Goal: Navigation & Orientation: Find specific page/section

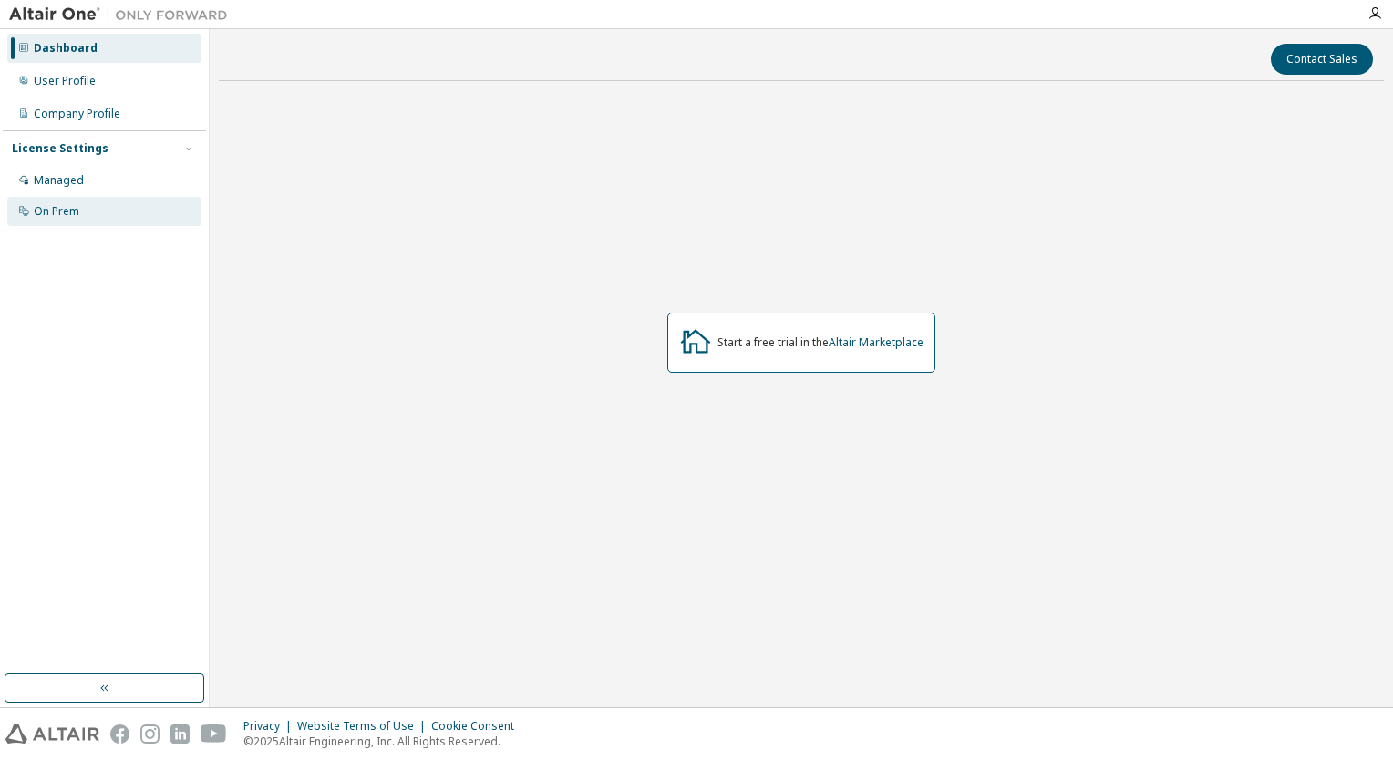
click at [40, 215] on div "On Prem" at bounding box center [57, 211] width 46 height 15
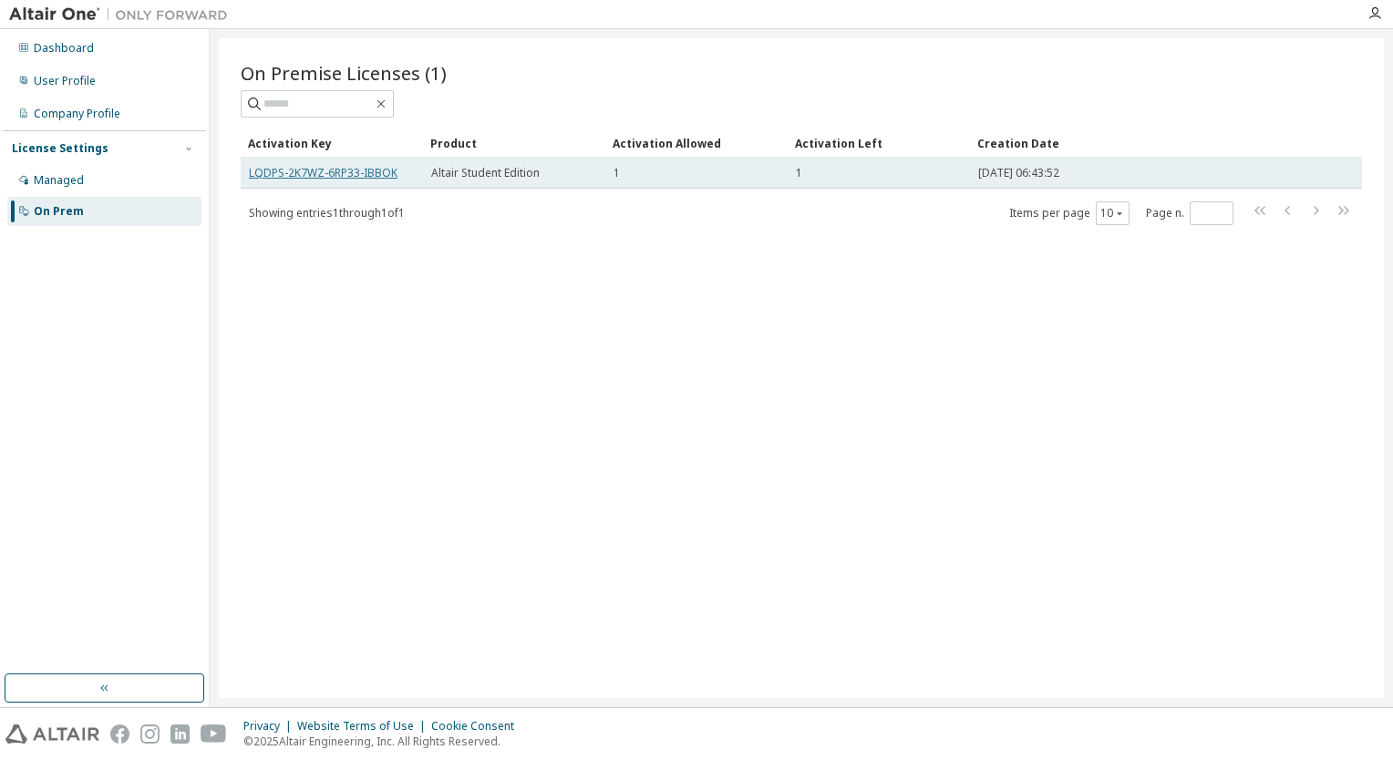
click at [270, 166] on link "LQDPS-2K7WZ-6RP33-IBBOK" at bounding box center [323, 173] width 149 height 16
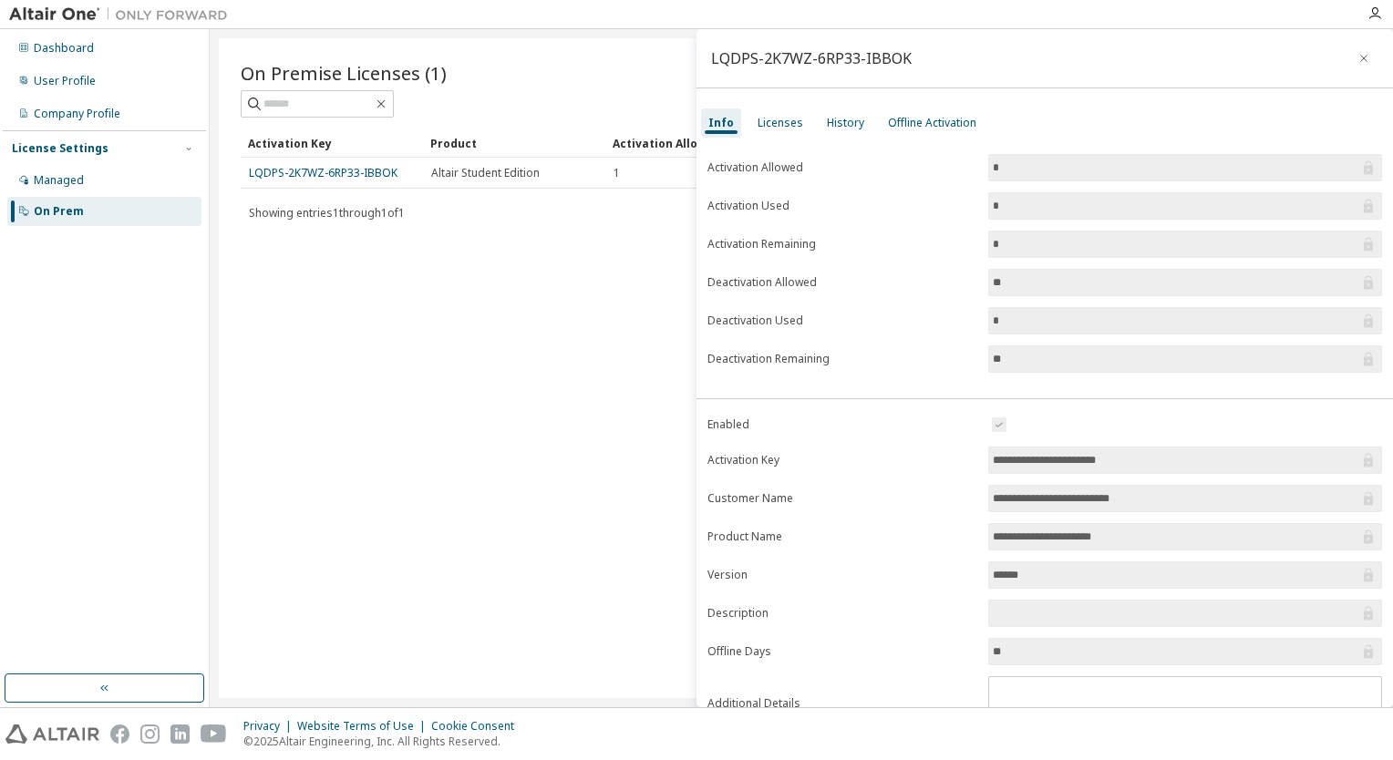
click at [532, 422] on div "On Premise Licenses (1) Clear Load Save Save As Field Operator Value Select fil…" at bounding box center [801, 368] width 1165 height 660
click at [1361, 58] on icon "button" at bounding box center [1364, 58] width 7 height 7
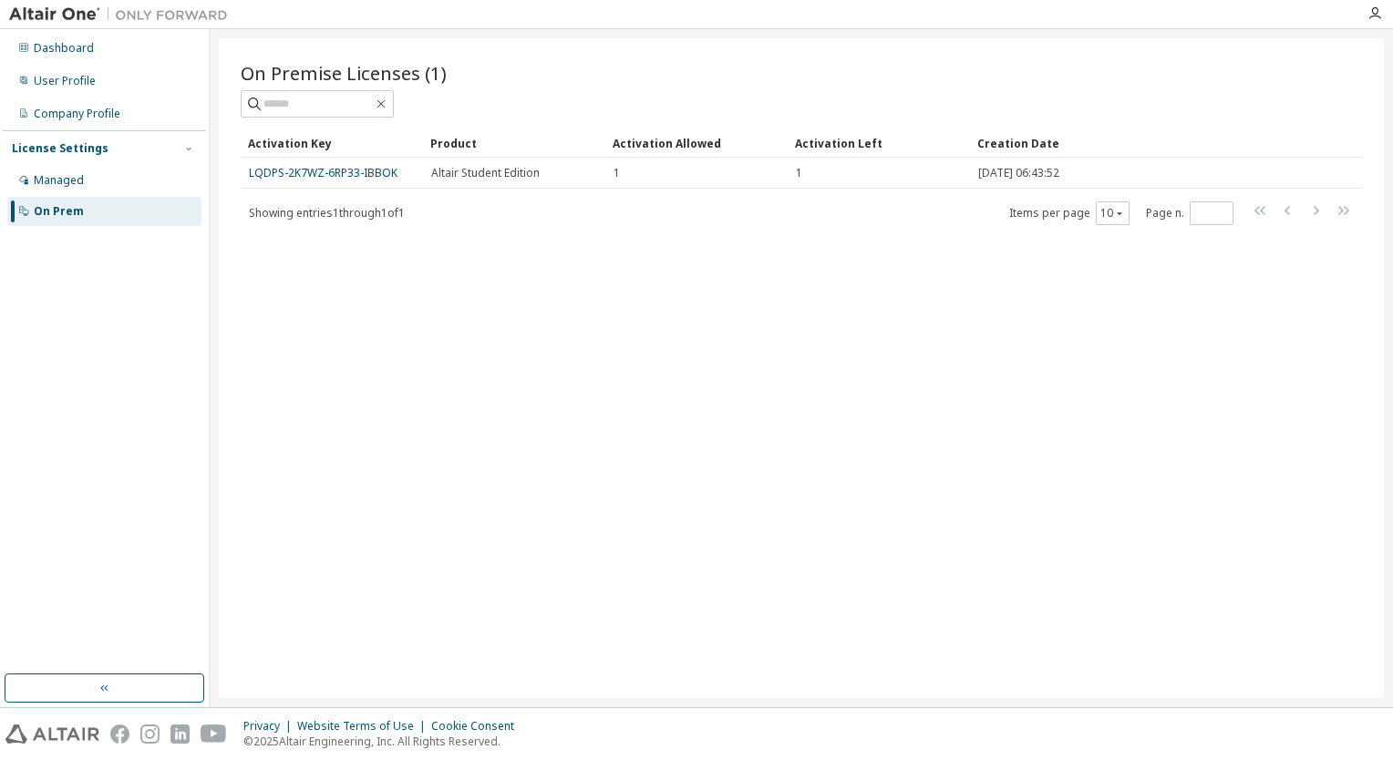
click at [449, 147] on div "Product" at bounding box center [514, 143] width 168 height 29
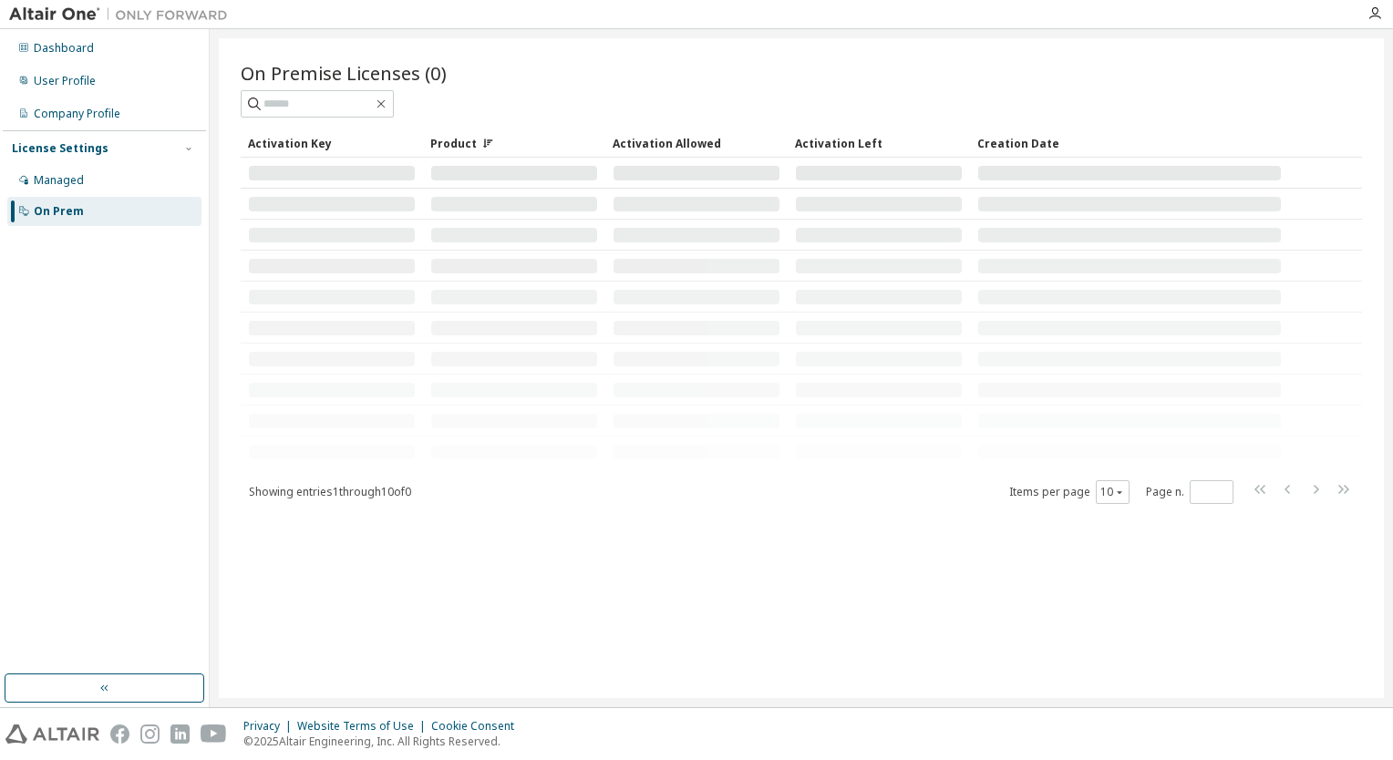
click at [447, 171] on div at bounding box center [514, 173] width 166 height 15
click at [416, 152] on table "Activation Key Product Activation Allowed Activation Left Creation Date" at bounding box center [802, 298] width 1122 height 339
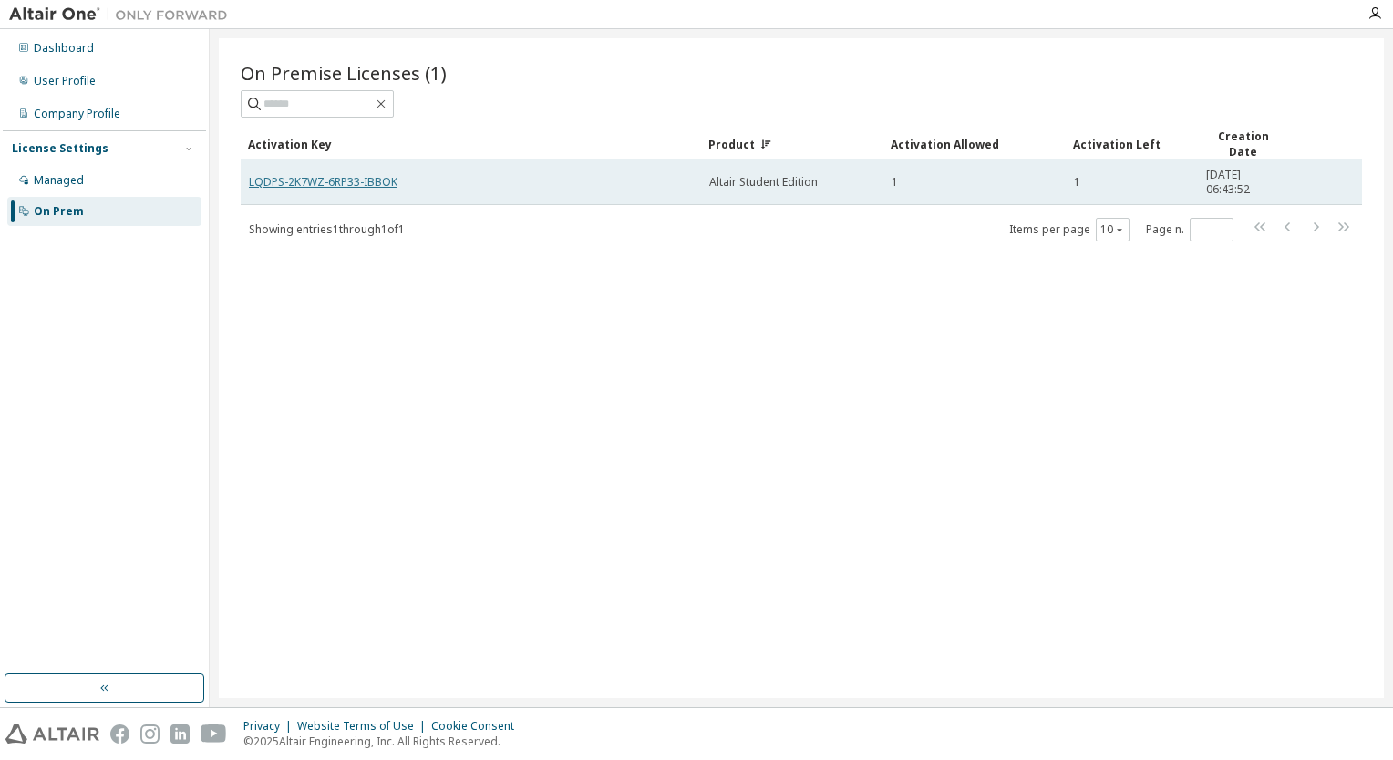
click at [365, 178] on link "LQDPS-2K7WZ-6RP33-IBBOK" at bounding box center [323, 182] width 149 height 16
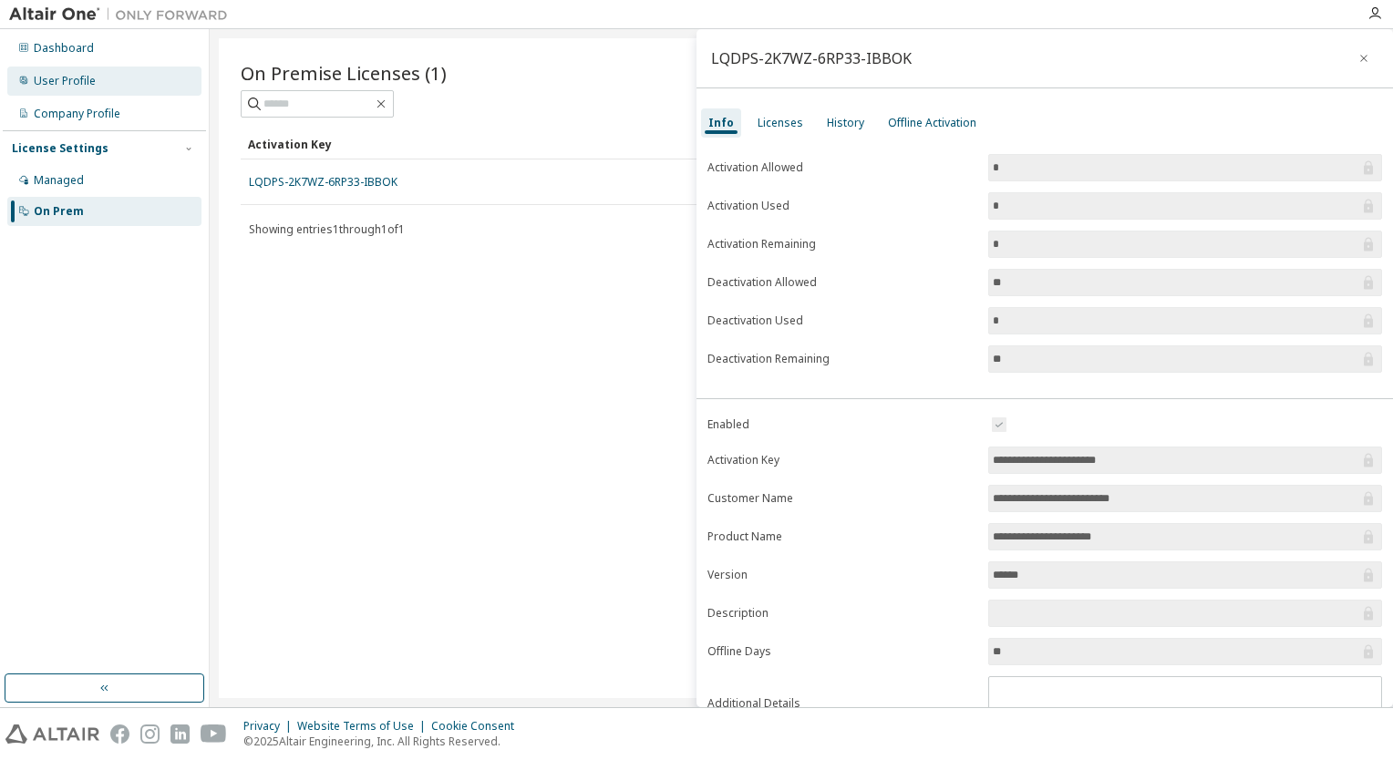
click at [80, 80] on div "User Profile" at bounding box center [65, 81] width 62 height 15
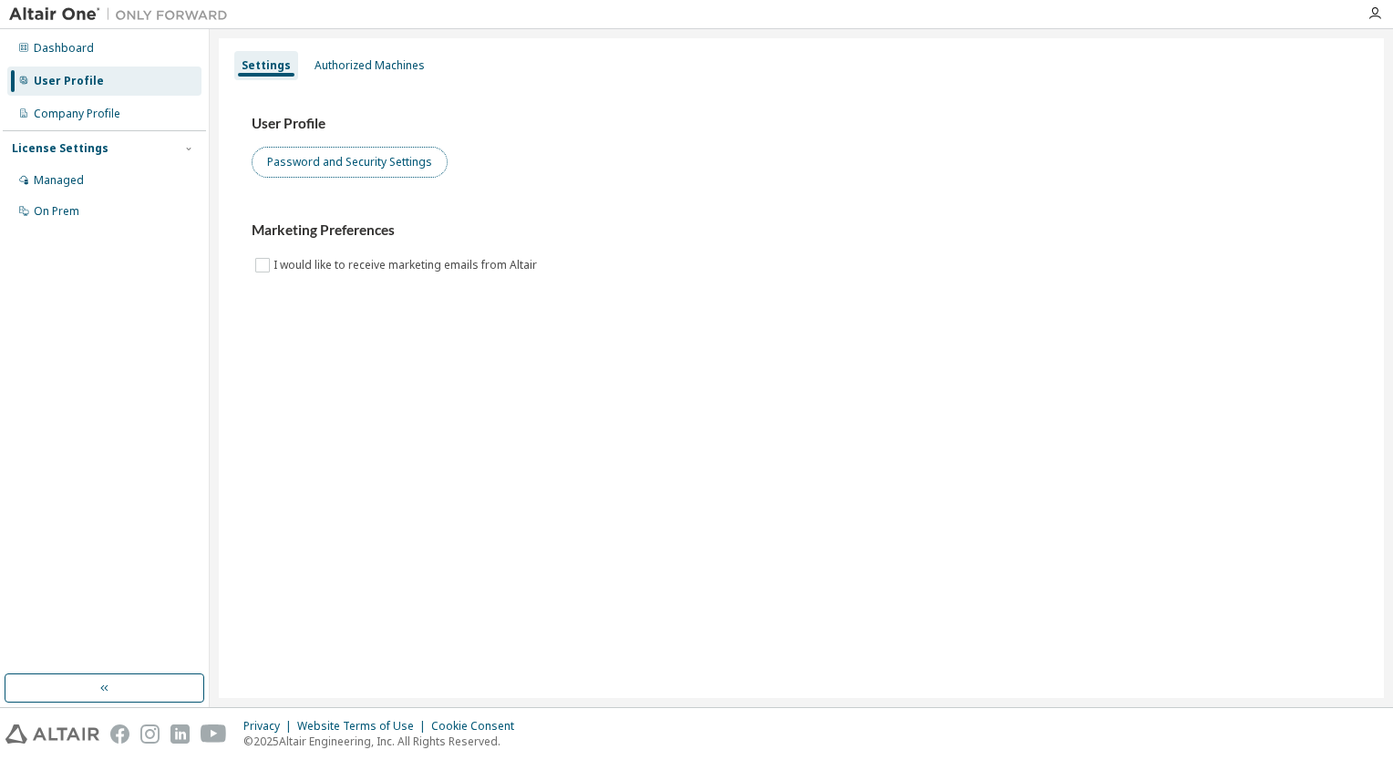
click at [285, 160] on button "Password and Security Settings" at bounding box center [350, 162] width 196 height 31
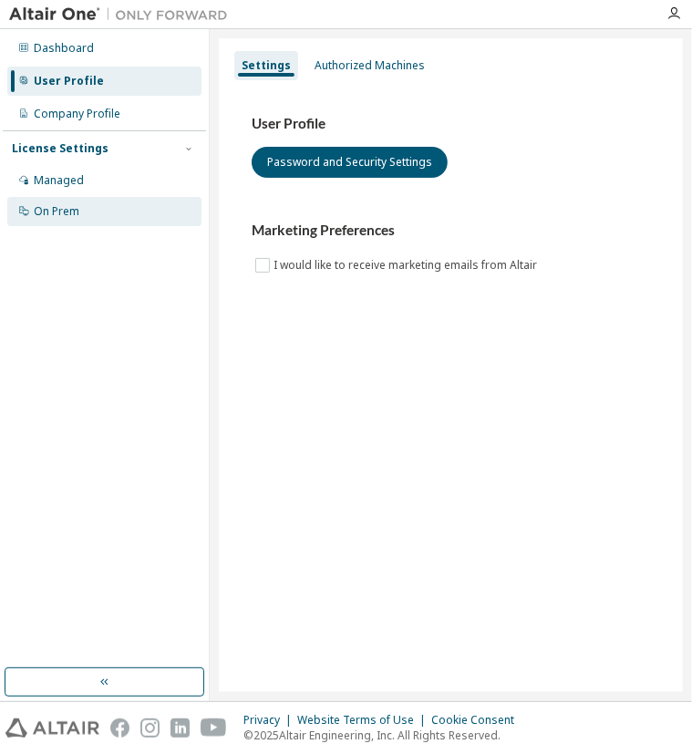
click at [81, 204] on div "On Prem" at bounding box center [104, 211] width 194 height 29
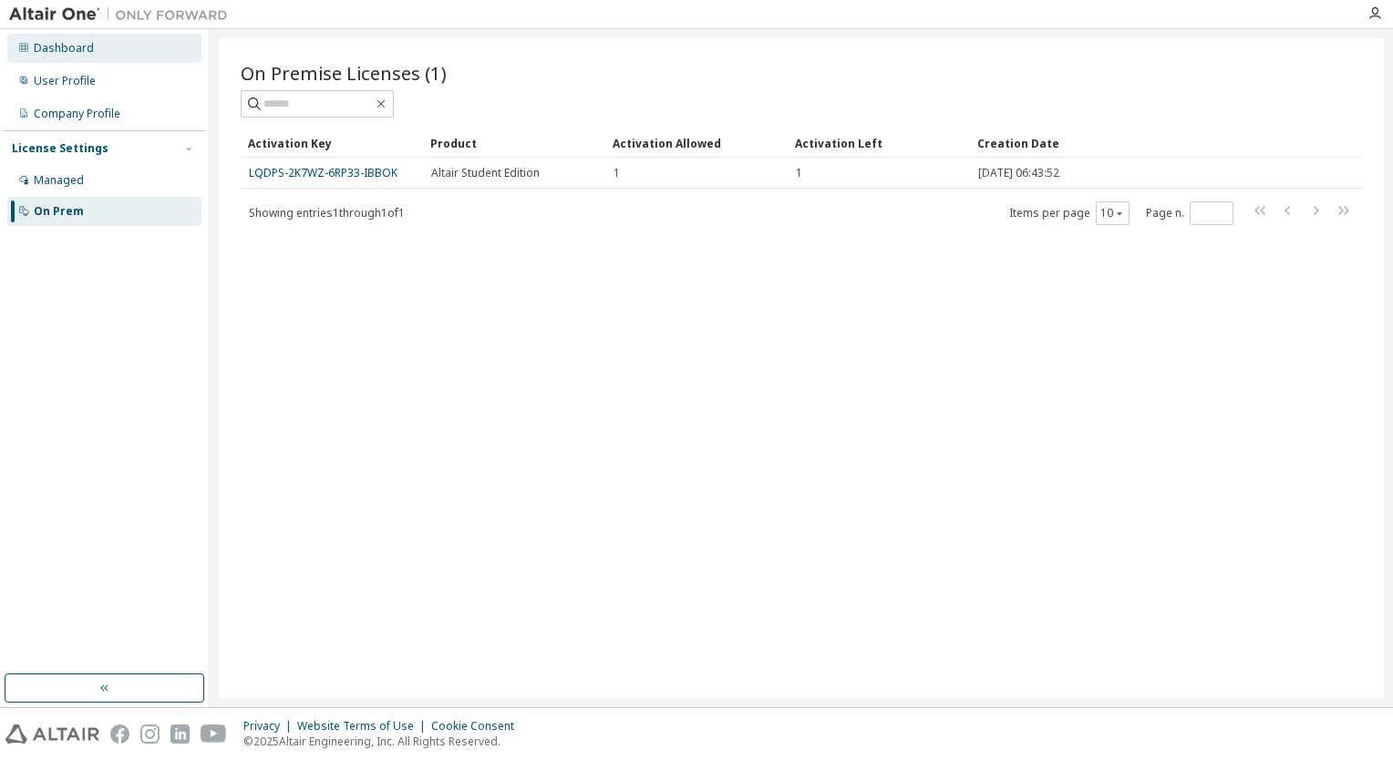
click at [114, 49] on div "Dashboard" at bounding box center [104, 48] width 194 height 29
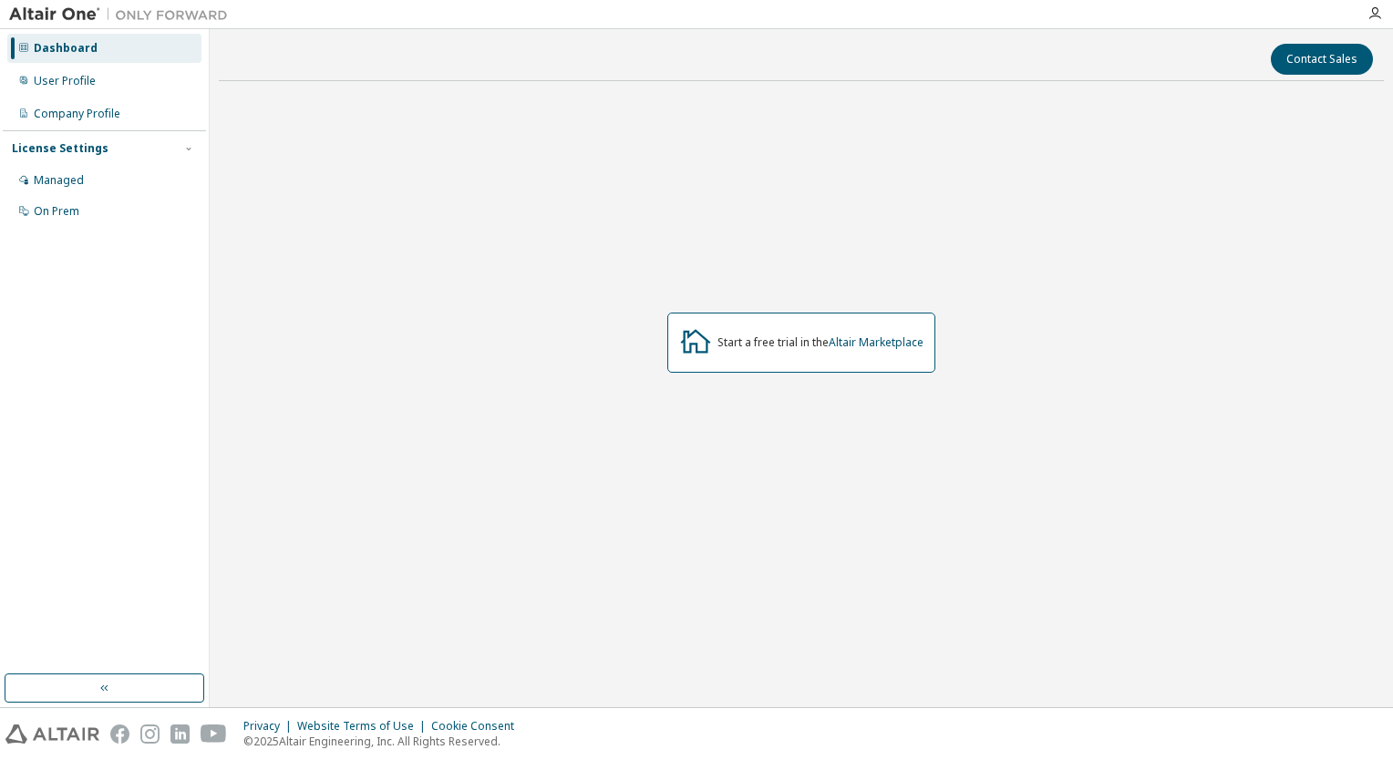
click at [847, 313] on div "Start a free trial in the Altair Marketplace" at bounding box center [801, 343] width 268 height 60
click at [863, 337] on link "Altair Marketplace" at bounding box center [876, 343] width 95 height 16
